Goal: Book appointment/travel/reservation

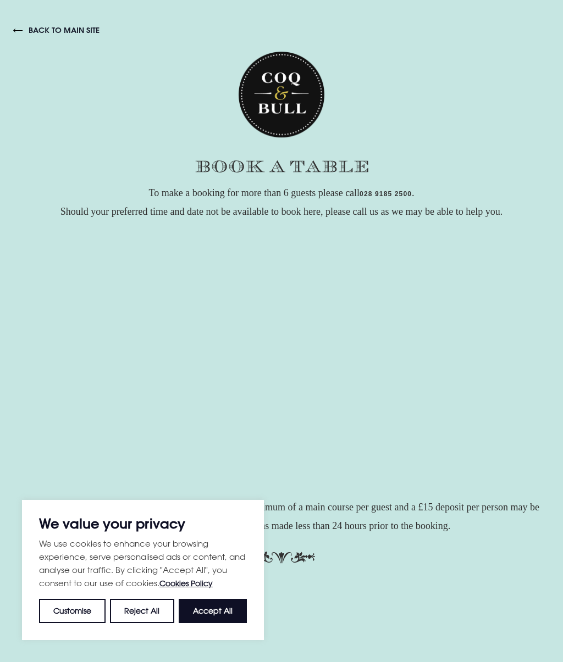
click at [224, 617] on button "Accept All" at bounding box center [213, 611] width 68 height 24
checkbox input "true"
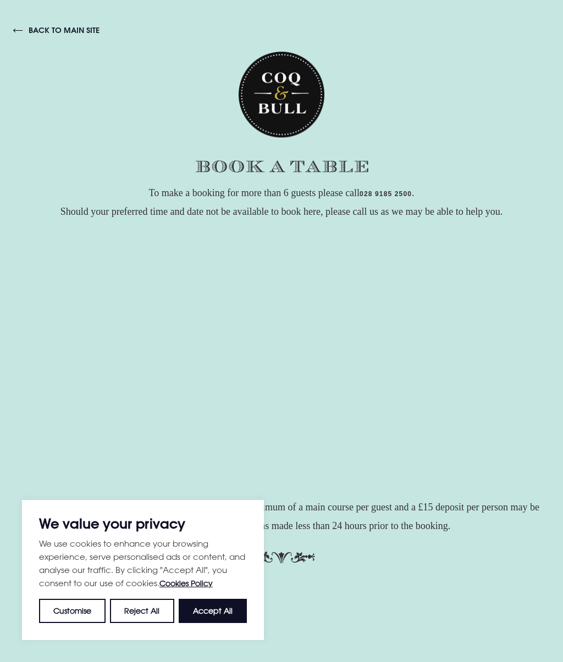
checkbox input "true"
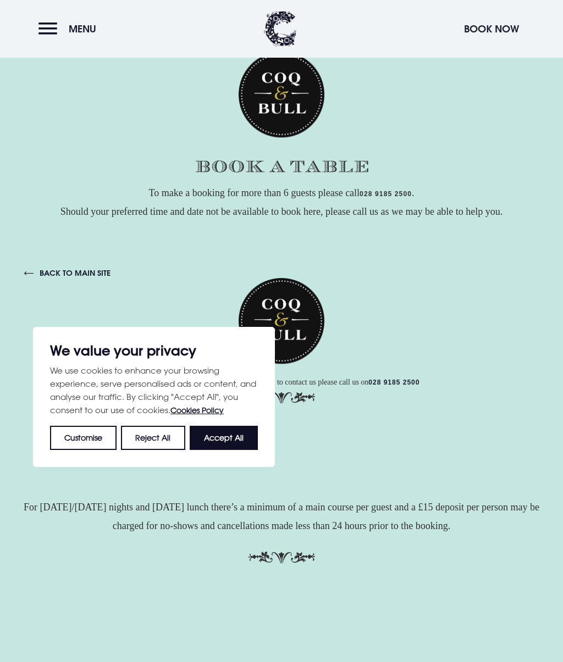
click at [229, 442] on button "Accept All" at bounding box center [224, 437] width 68 height 24
checkbox input "true"
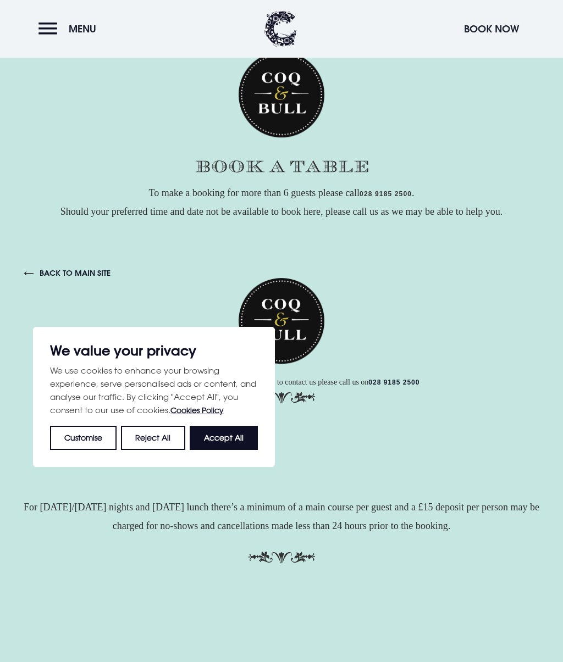
checkbox input "true"
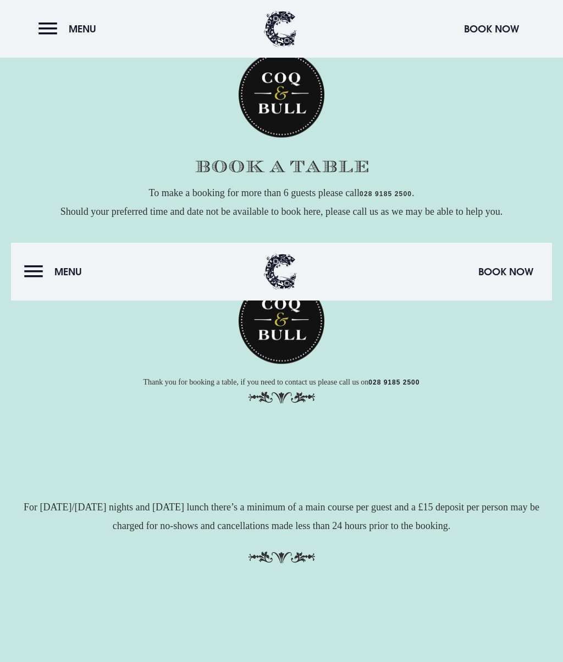
scroll to position [265, 0]
click at [518, 275] on button "Book Now" at bounding box center [506, 271] width 66 height 24
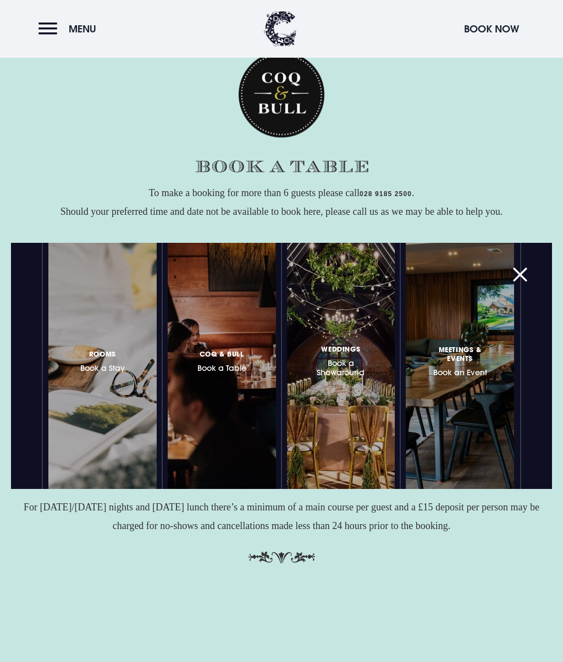
click at [263, 365] on div at bounding box center [263, 365] width 0 height 0
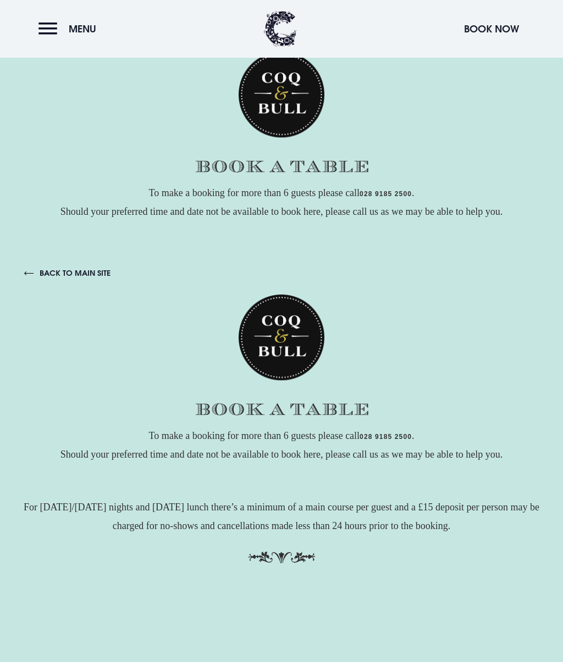
scroll to position [0, 0]
checkbox input "true"
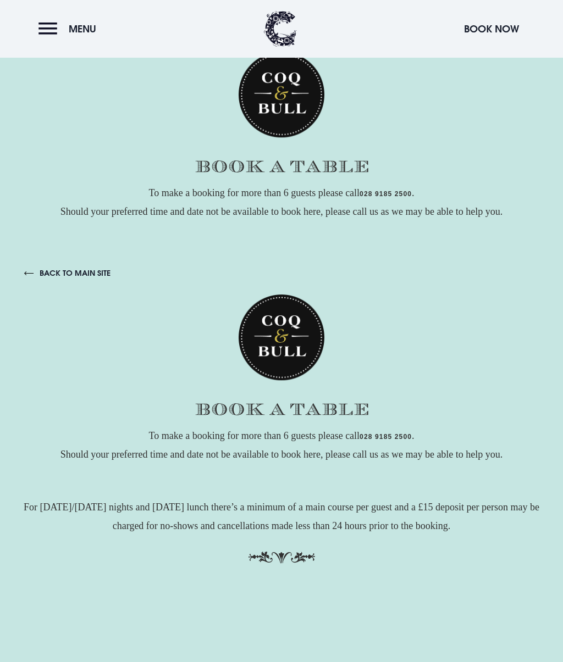
checkbox input "true"
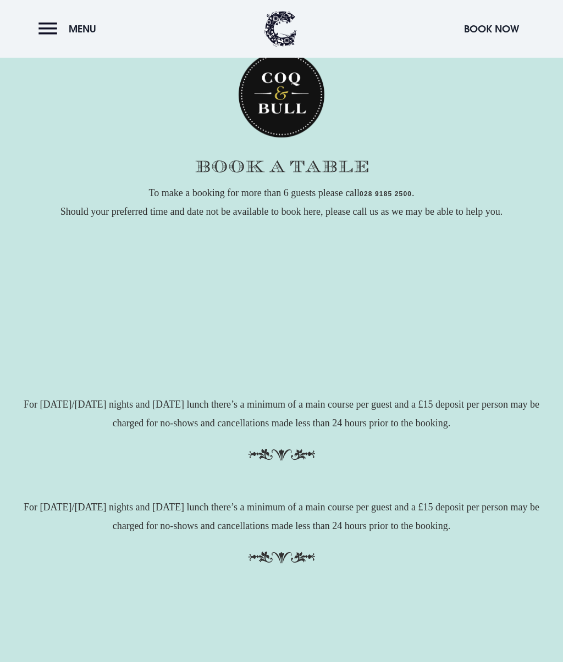
scroll to position [463, 0]
click at [560, 236] on div "To make a booking for more than 6 guests please call [PHONE_NUMBER] . Should yo…" at bounding box center [281, 374] width 563 height 380
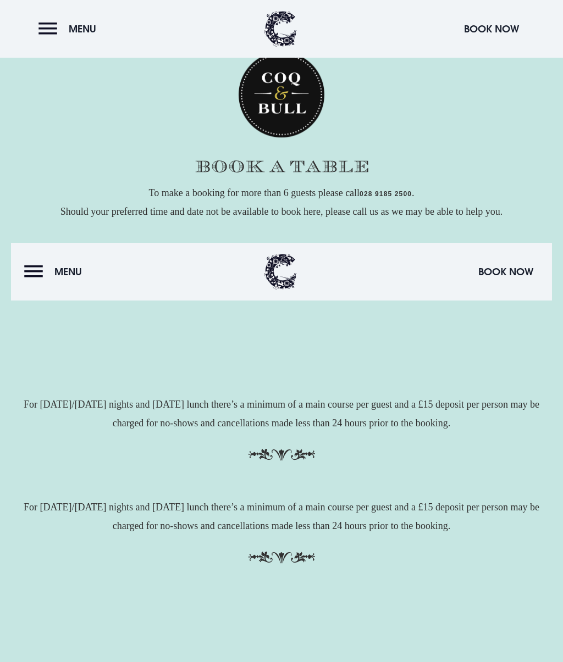
scroll to position [230, 0]
